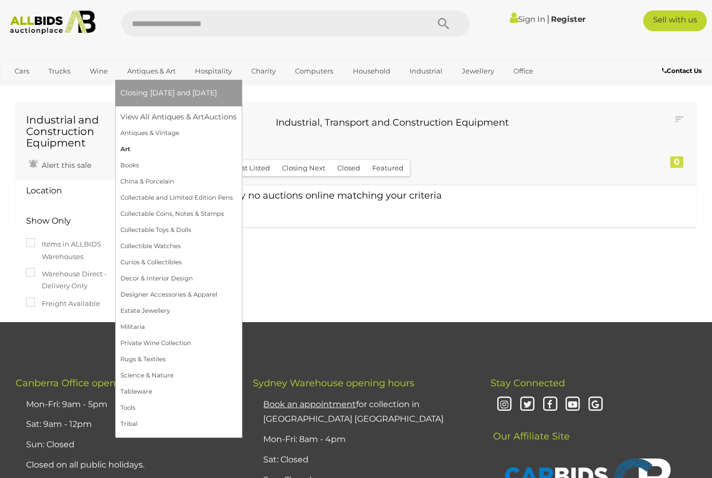
click at [130, 151] on link "Art" at bounding box center [178, 149] width 116 height 16
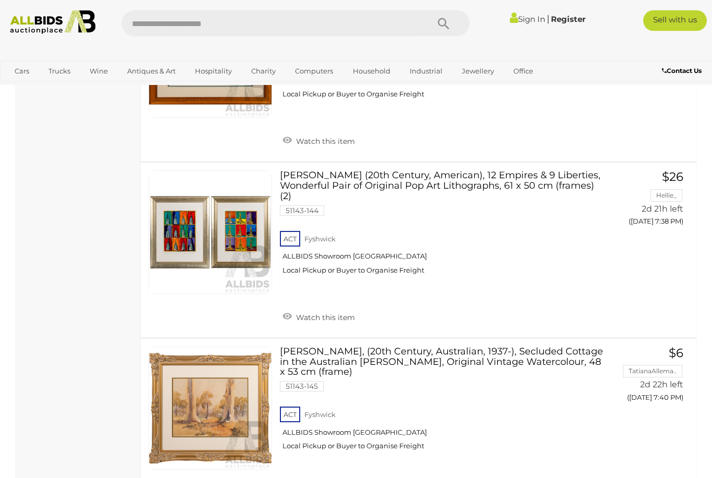
scroll to position [8236, 0]
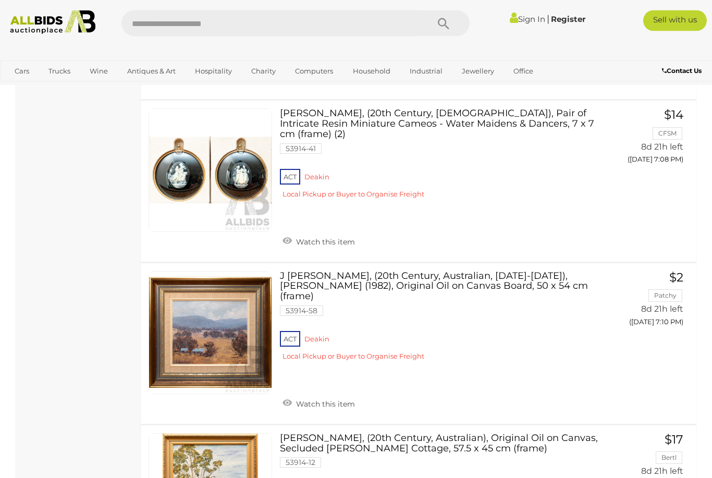
scroll to position [7903, 0]
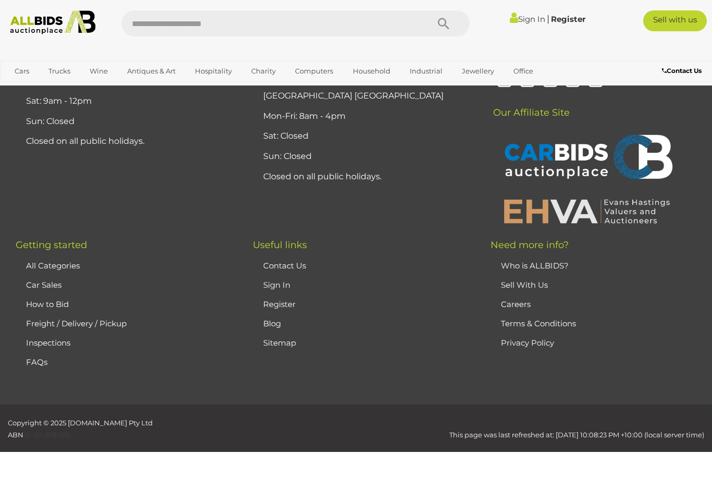
scroll to position [139, 0]
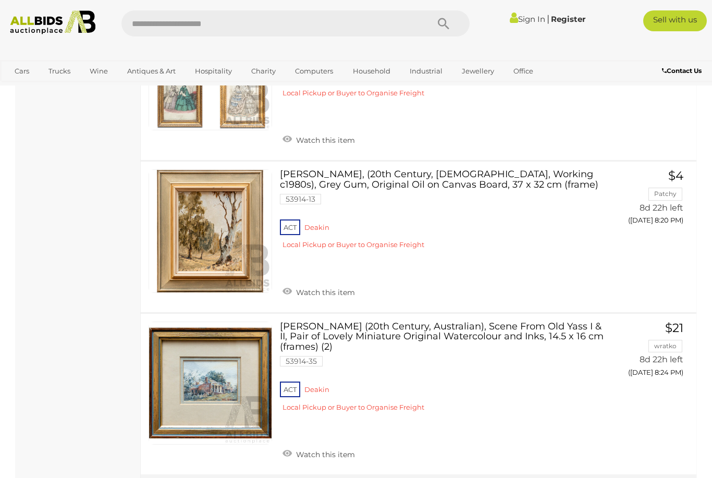
scroll to position [5059, 0]
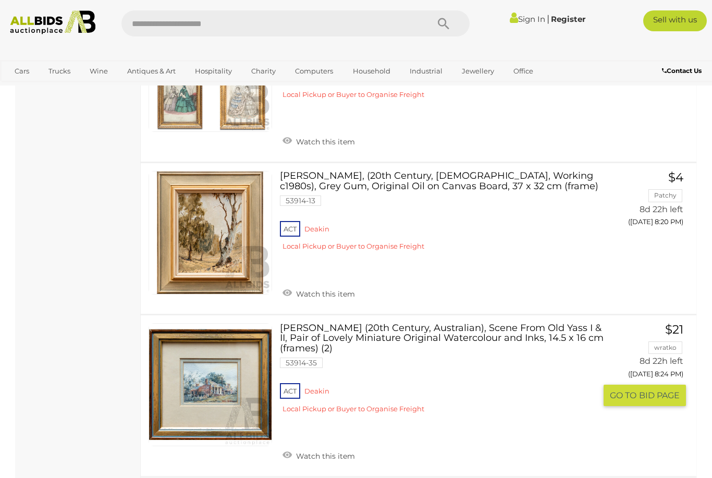
click at [192, 323] on link at bounding box center [209, 384] width 123 height 123
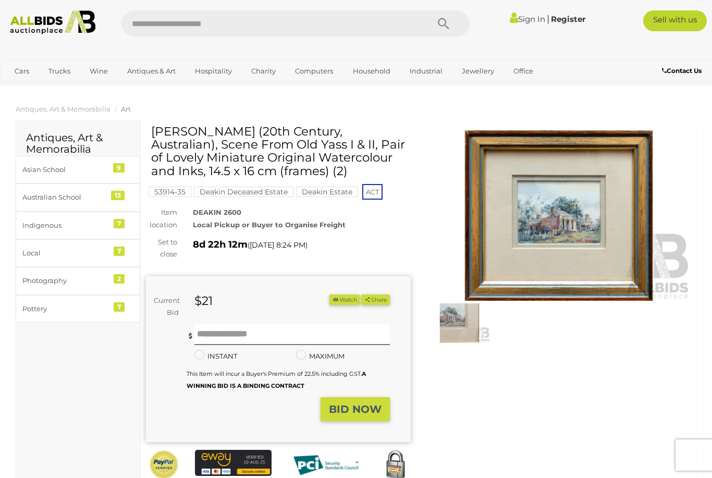
click at [603, 210] on img at bounding box center [558, 215] width 265 height 170
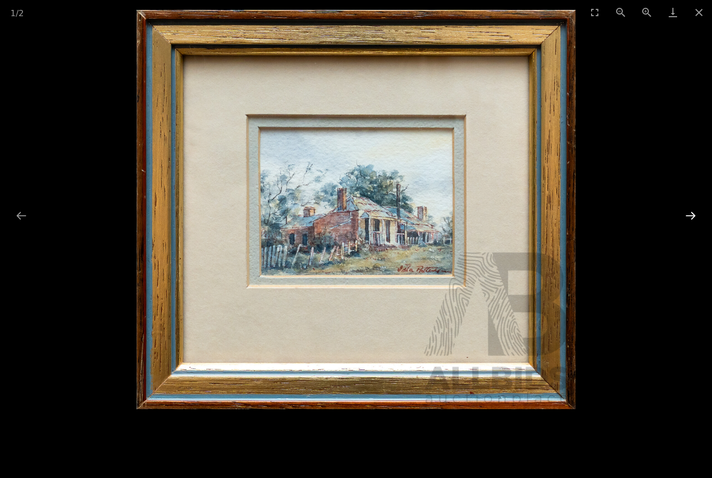
click at [688, 220] on button "Next slide" at bounding box center [690, 215] width 22 height 20
